Goal: Information Seeking & Learning: Learn about a topic

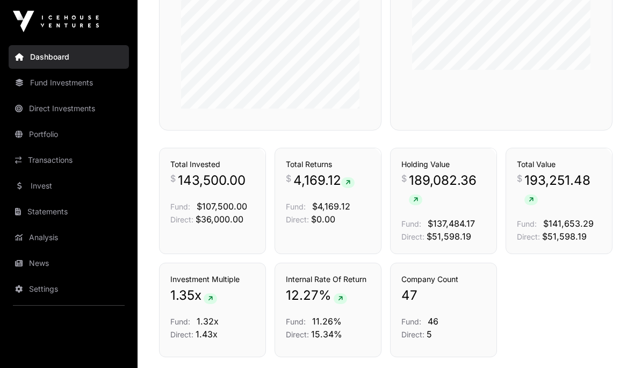
scroll to position [673, 0]
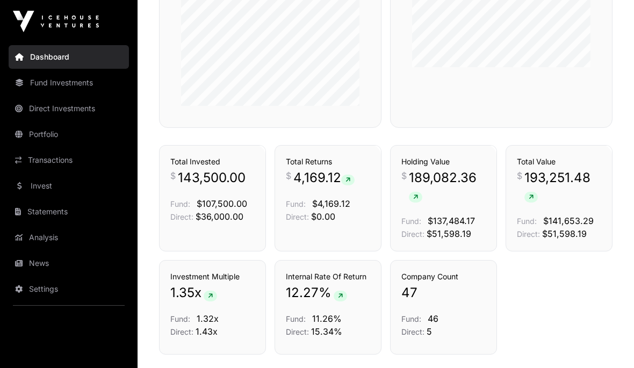
click at [455, 197] on span "189,082.36" at bounding box center [447, 186] width 77 height 34
click at [75, 155] on link "Transactions" at bounding box center [69, 160] width 120 height 24
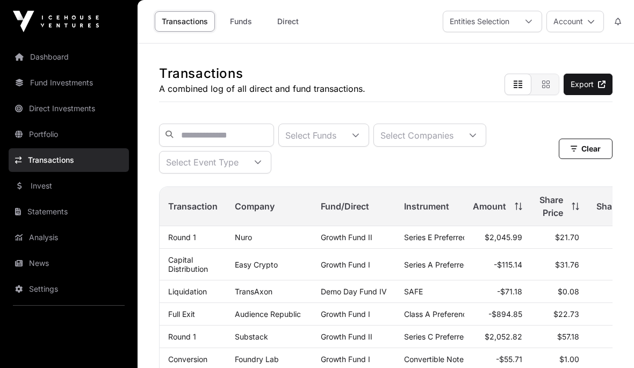
click at [92, 135] on link "Portfolio" at bounding box center [69, 134] width 120 height 24
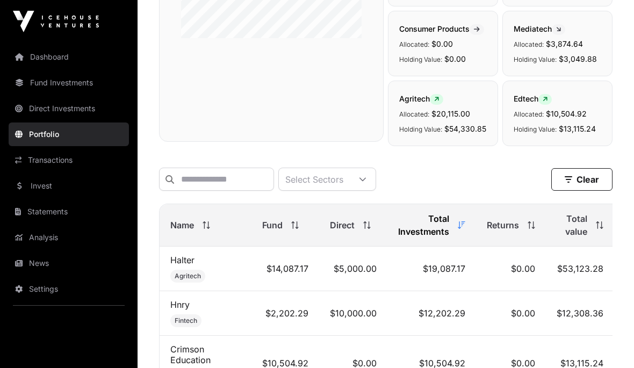
scroll to position [361, 0]
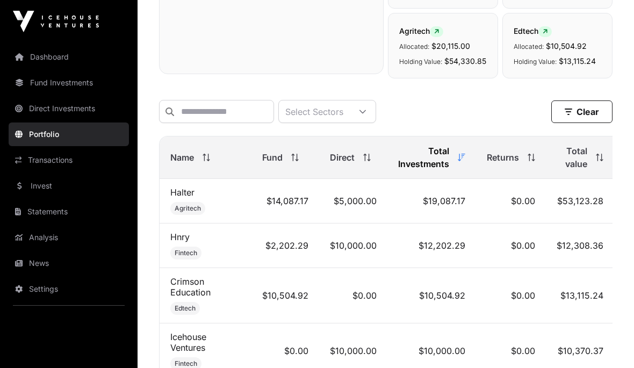
click at [571, 170] on span "Total value" at bounding box center [571, 157] width 31 height 26
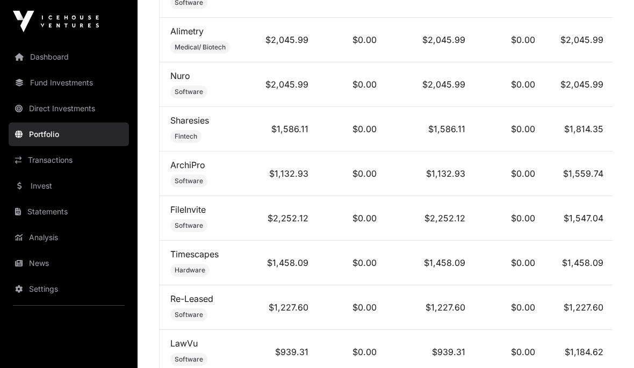
scroll to position [1326, 0]
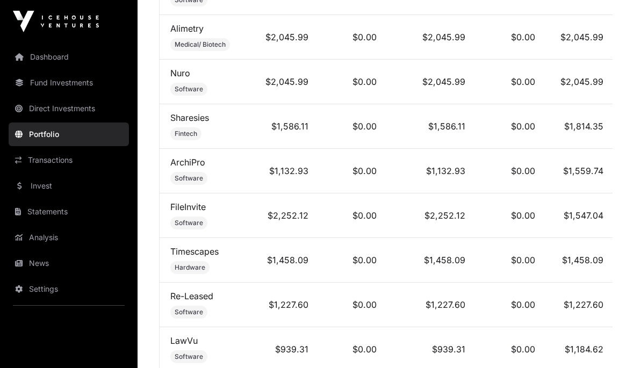
click at [206, 123] on link "Sharesies" at bounding box center [189, 117] width 39 height 11
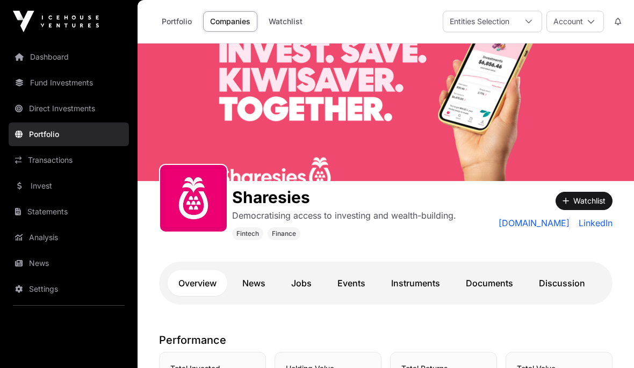
click at [404, 283] on link "Instruments" at bounding box center [415, 283] width 70 height 26
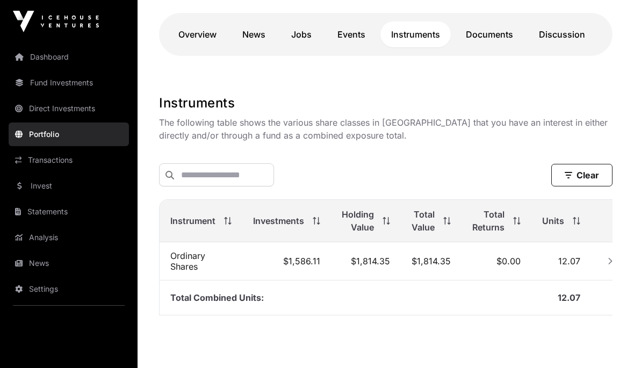
scroll to position [248, 0]
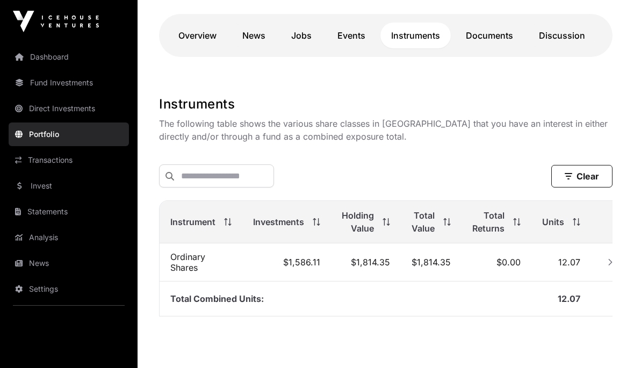
click at [605, 271] on button "Row Collapsed" at bounding box center [609, 261] width 17 height 17
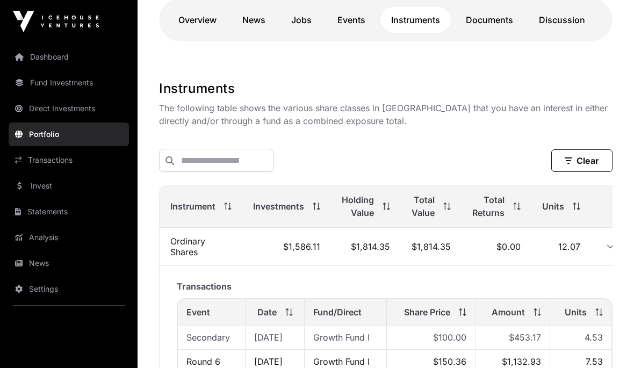
scroll to position [208, 0]
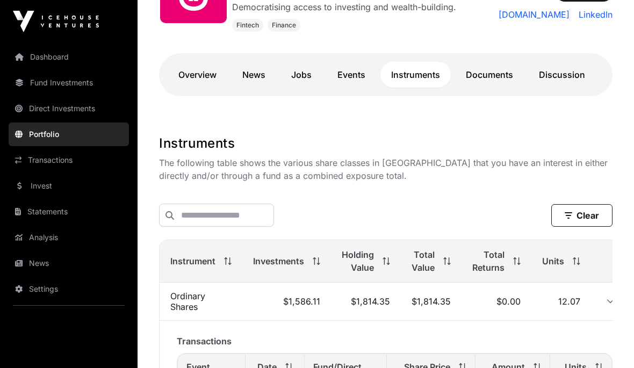
click at [362, 78] on link "Events" at bounding box center [350, 75] width 49 height 26
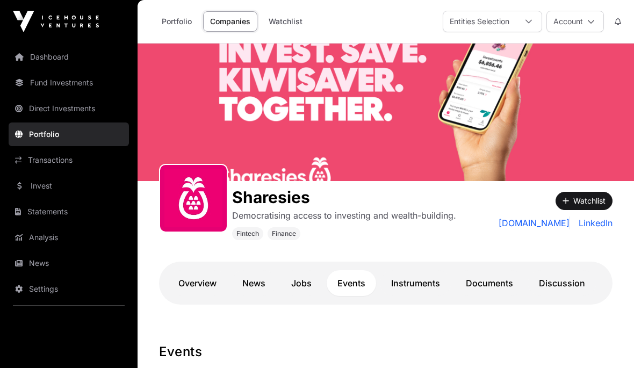
click at [64, 266] on link "News" at bounding box center [69, 263] width 120 height 24
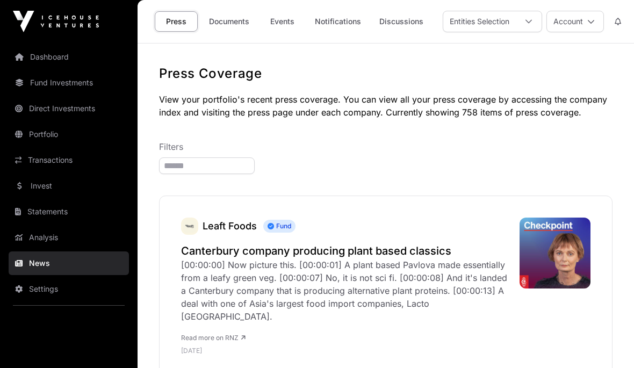
click at [230, 17] on link "Documents" at bounding box center [229, 21] width 54 height 20
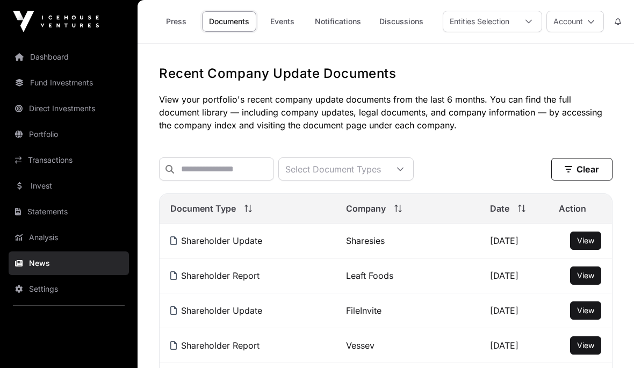
click at [54, 53] on link "Dashboard" at bounding box center [69, 57] width 120 height 24
